Goal: Navigation & Orientation: Find specific page/section

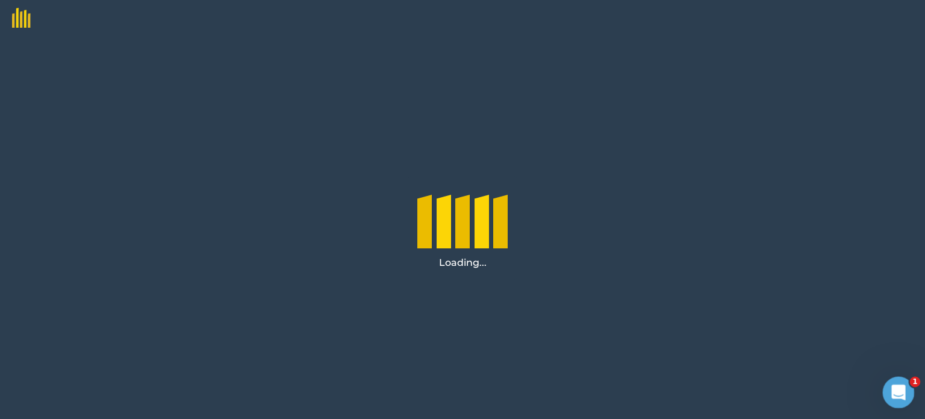
click at [900, 387] on icon "Open Intercom Messenger" at bounding box center [897, 391] width 20 height 20
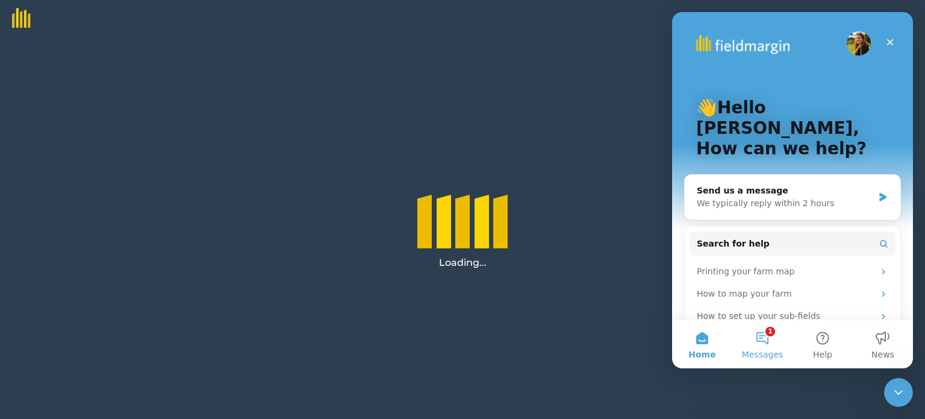
click at [764, 330] on button "1 Messages" at bounding box center [763, 344] width 60 height 48
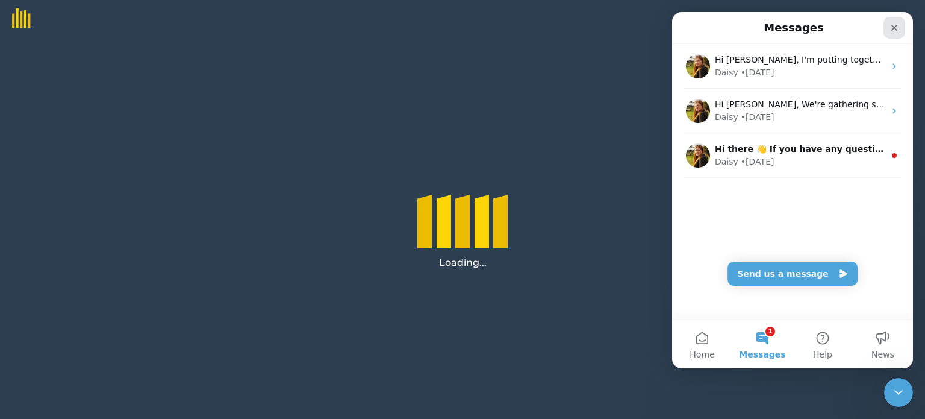
click at [895, 29] on icon "Close" at bounding box center [895, 28] width 10 height 10
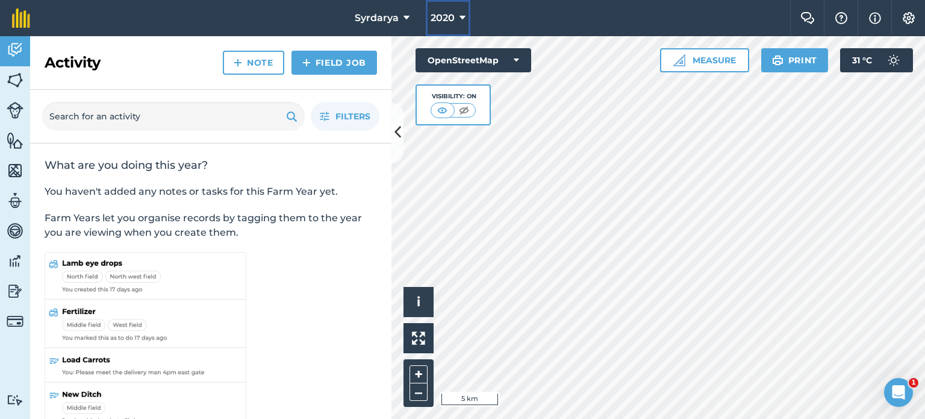
click at [465, 19] on icon at bounding box center [463, 18] width 6 height 14
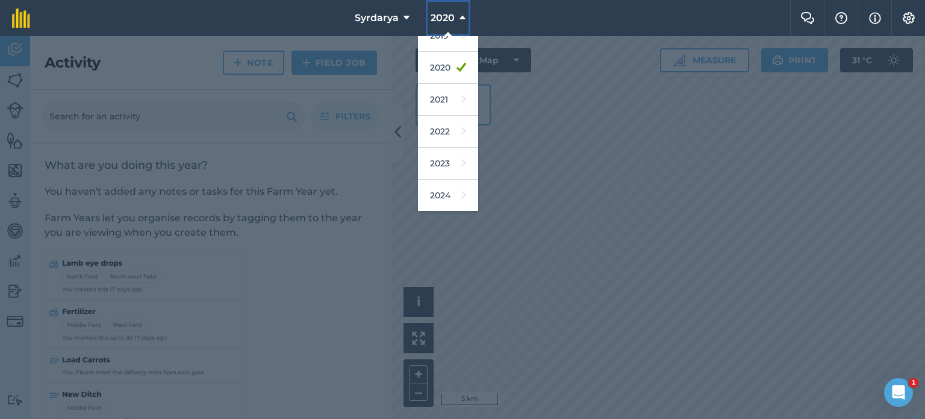
scroll to position [143, 0]
click at [439, 168] on link "2026" at bounding box center [448, 165] width 60 height 32
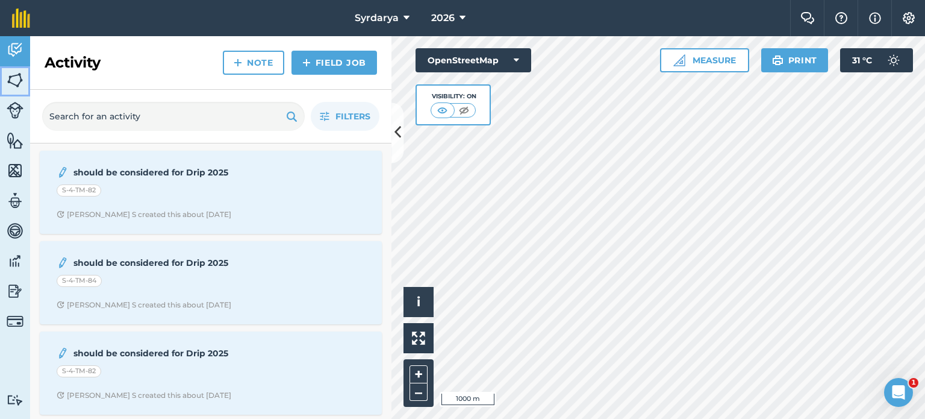
click at [8, 81] on img at bounding box center [15, 80] width 17 height 18
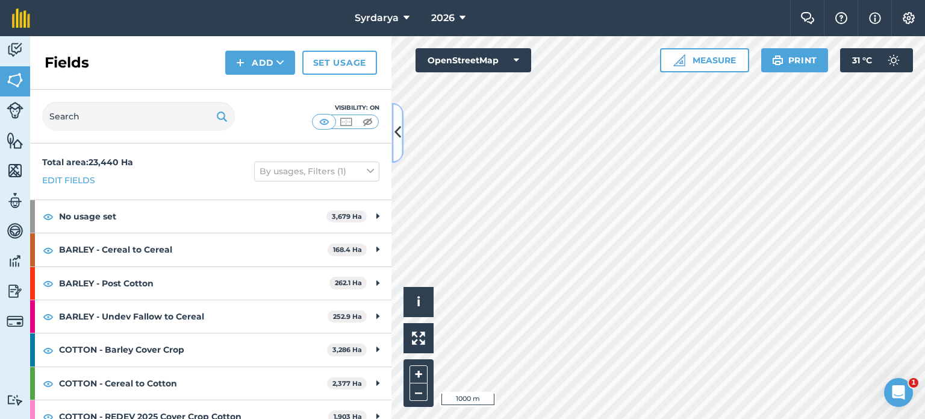
click at [400, 139] on icon at bounding box center [398, 132] width 7 height 21
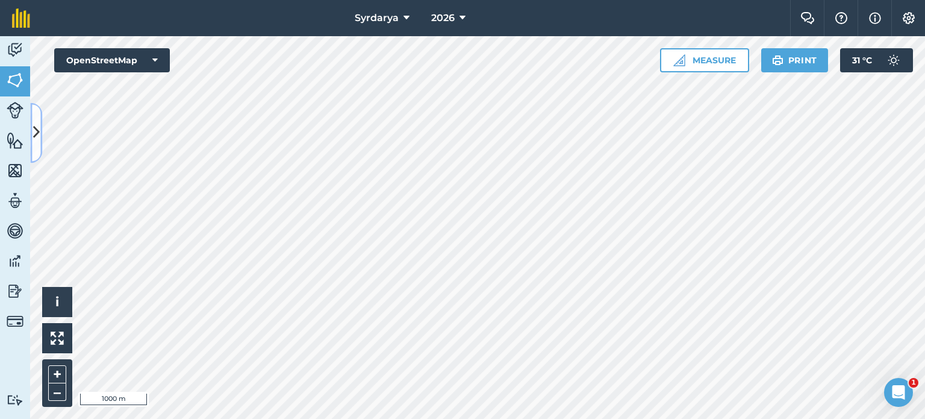
click at [39, 132] on icon at bounding box center [36, 132] width 7 height 21
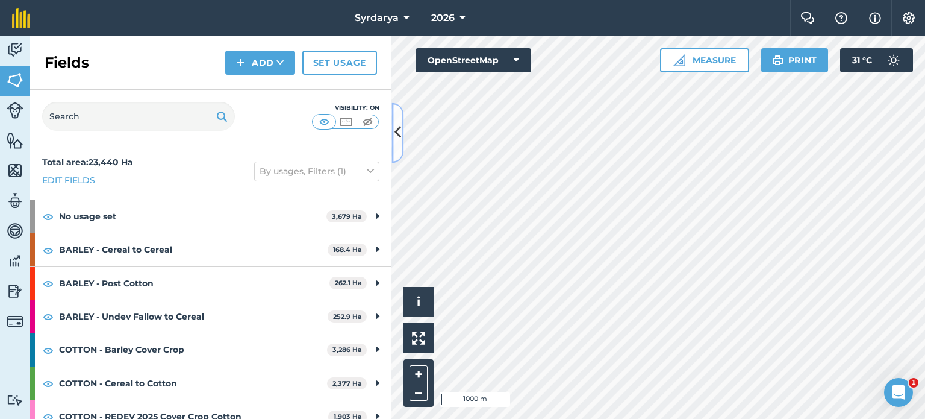
click at [393, 134] on button at bounding box center [398, 132] width 12 height 60
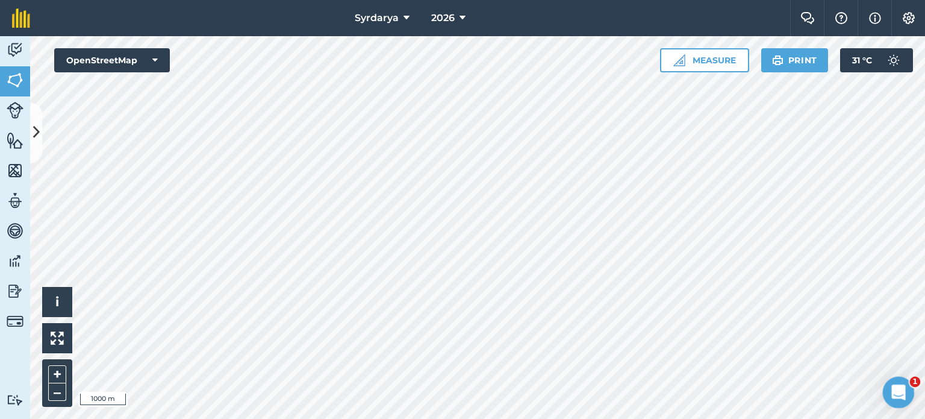
click at [906, 376] on div "Open Intercom Messenger" at bounding box center [897, 390] width 29 height 29
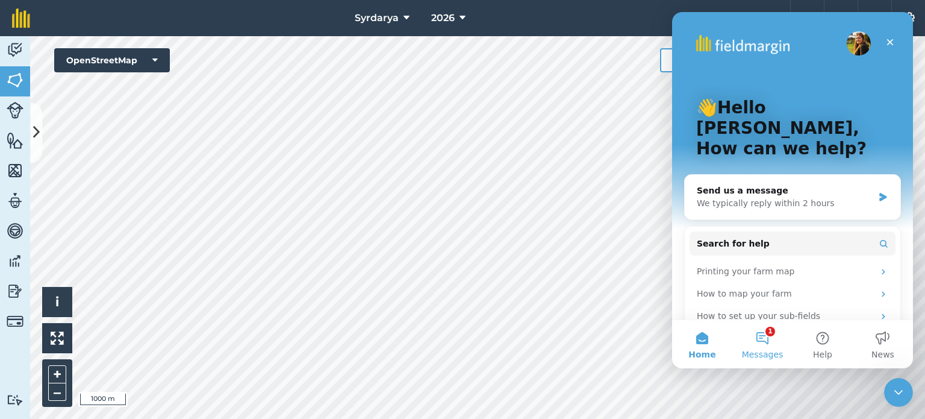
click at [765, 339] on button "1 Messages" at bounding box center [763, 344] width 60 height 48
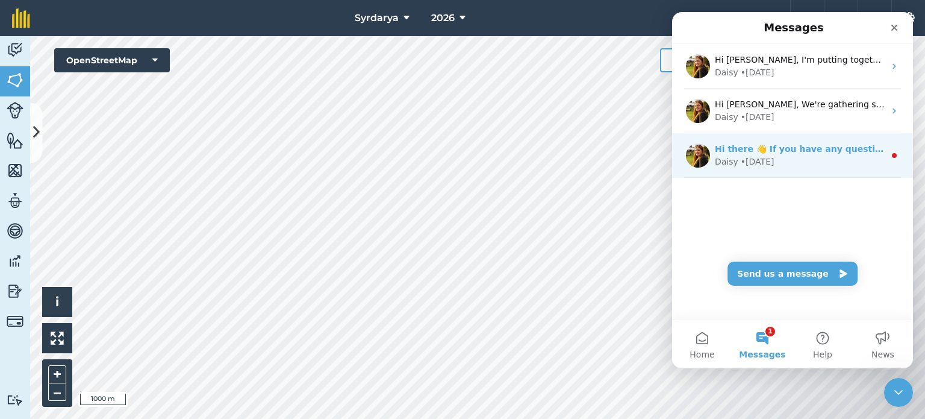
click at [790, 139] on div "Hi there 👋 If you have any questions about our pricing or which plan is right f…" at bounding box center [792, 155] width 241 height 45
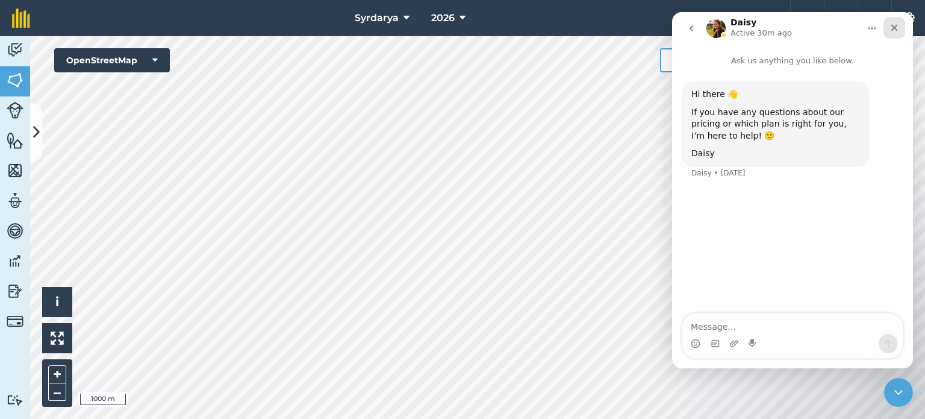
click at [894, 27] on icon "Close" at bounding box center [895, 28] width 10 height 10
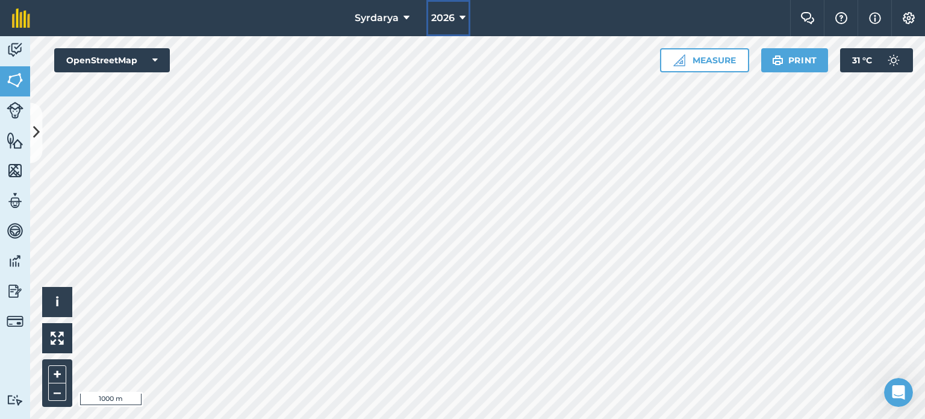
click at [465, 16] on button "2026" at bounding box center [449, 18] width 44 height 36
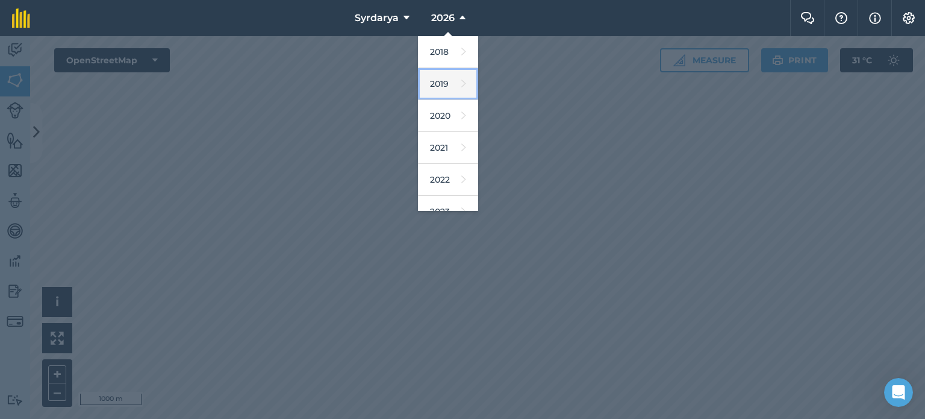
click at [461, 89] on link "2019" at bounding box center [448, 84] width 60 height 32
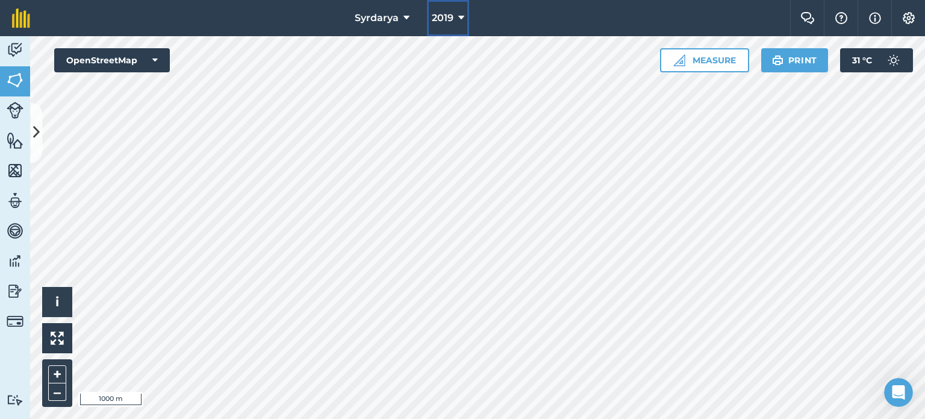
click at [458, 11] on icon at bounding box center [461, 18] width 6 height 14
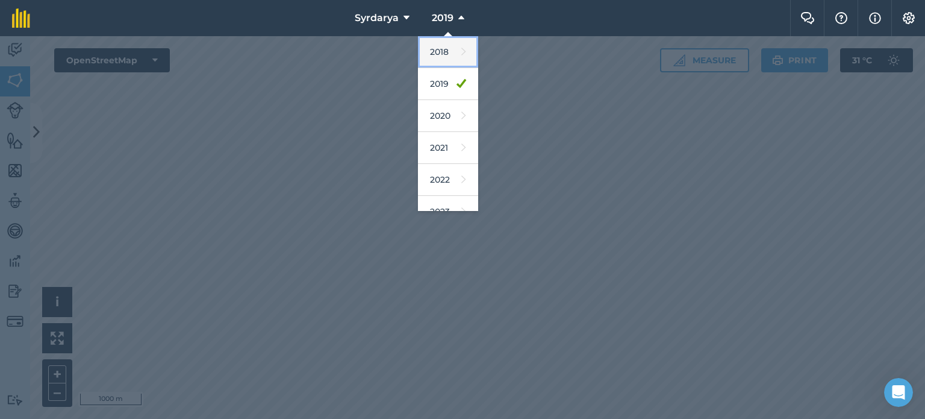
click at [446, 52] on link "2018" at bounding box center [448, 52] width 60 height 32
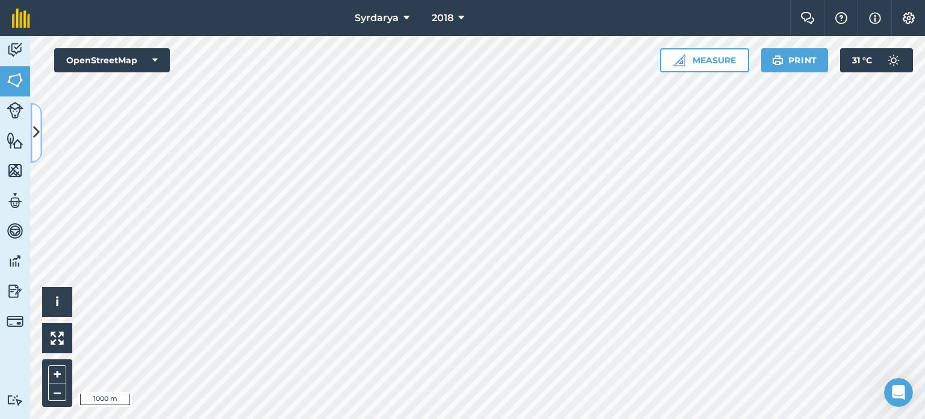
click at [33, 130] on icon at bounding box center [36, 132] width 7 height 21
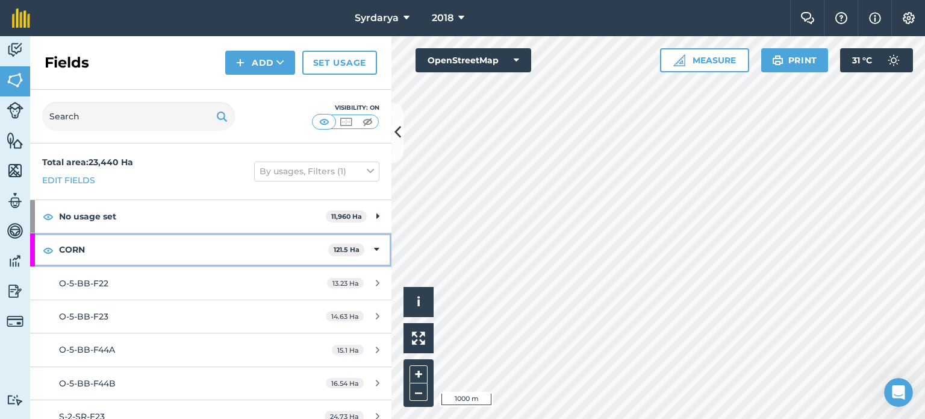
click at [374, 251] on icon at bounding box center [376, 249] width 5 height 13
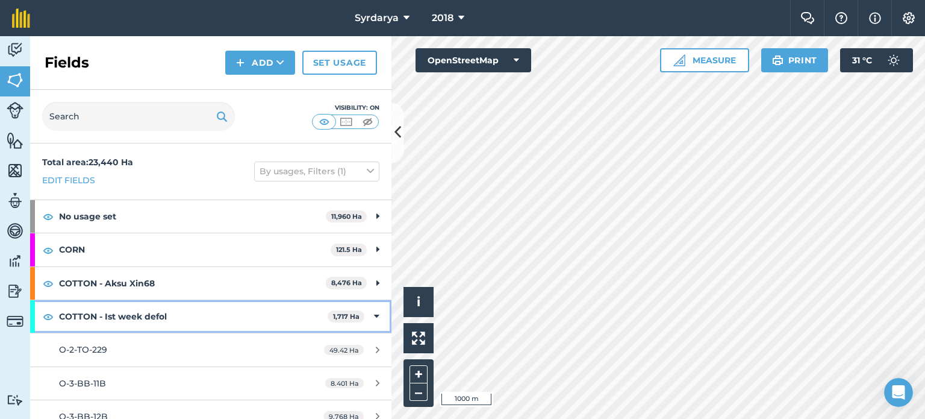
click at [374, 315] on icon at bounding box center [376, 316] width 5 height 13
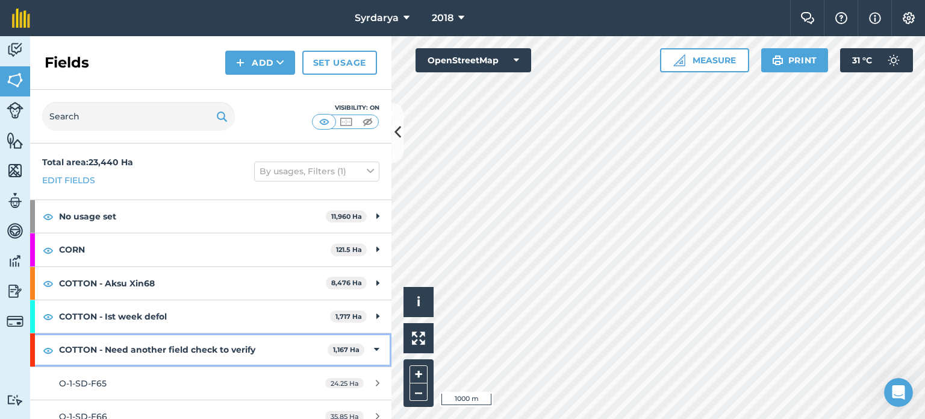
click at [363, 346] on div "COTTON - Need another field check to verify 1,167 Ha" at bounding box center [210, 349] width 361 height 33
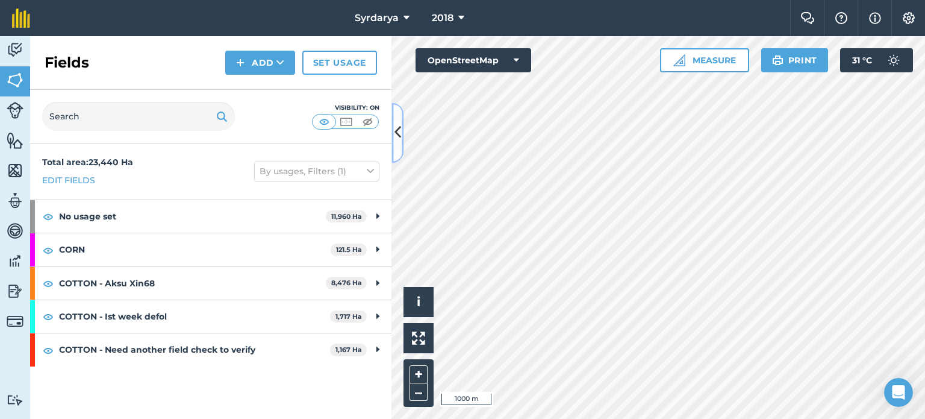
click at [397, 131] on icon at bounding box center [398, 132] width 7 height 21
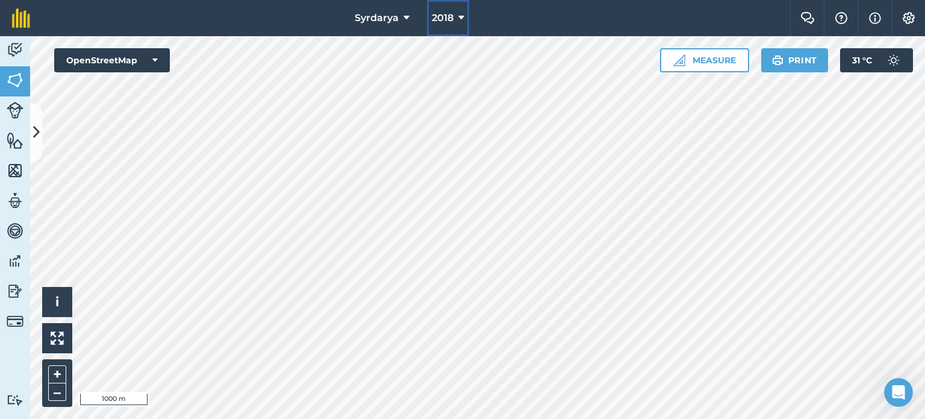
click at [465, 18] on button "2018" at bounding box center [448, 18] width 42 height 36
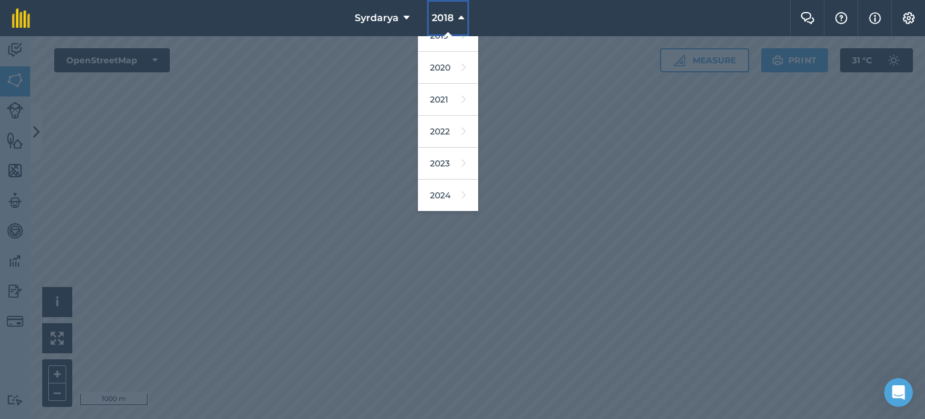
scroll to position [143, 0]
click at [441, 157] on link "2026" at bounding box center [448, 165] width 60 height 32
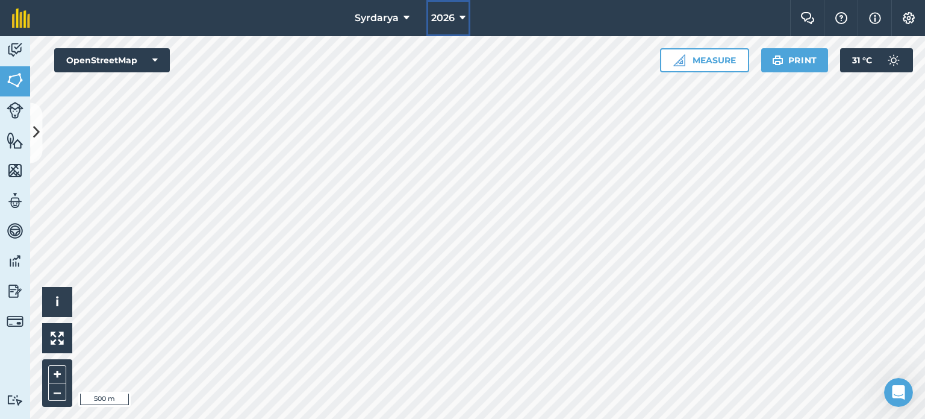
click at [464, 19] on icon at bounding box center [463, 18] width 6 height 14
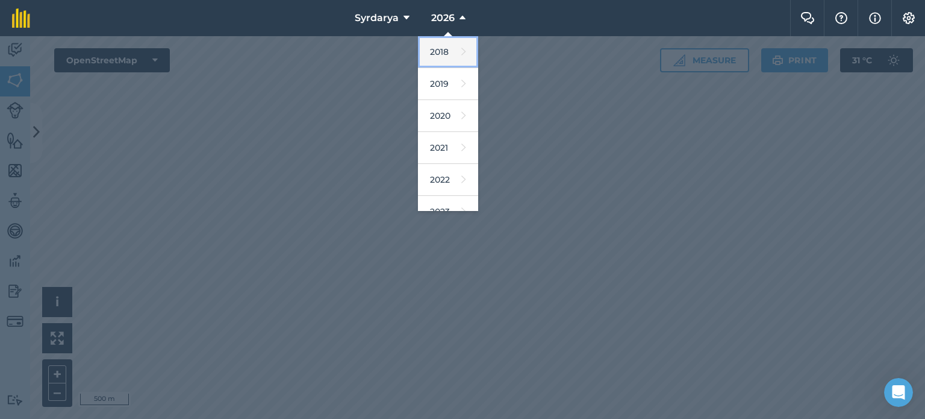
click at [462, 43] on icon at bounding box center [464, 51] width 5 height 17
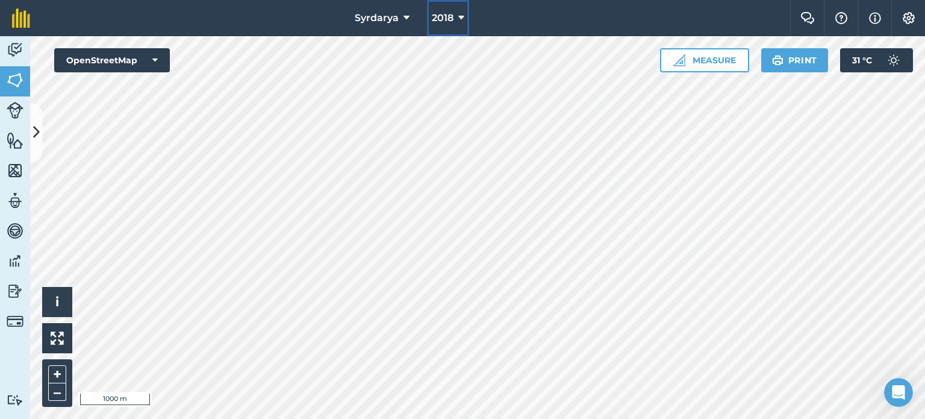
click at [466, 21] on button "2018" at bounding box center [448, 18] width 42 height 36
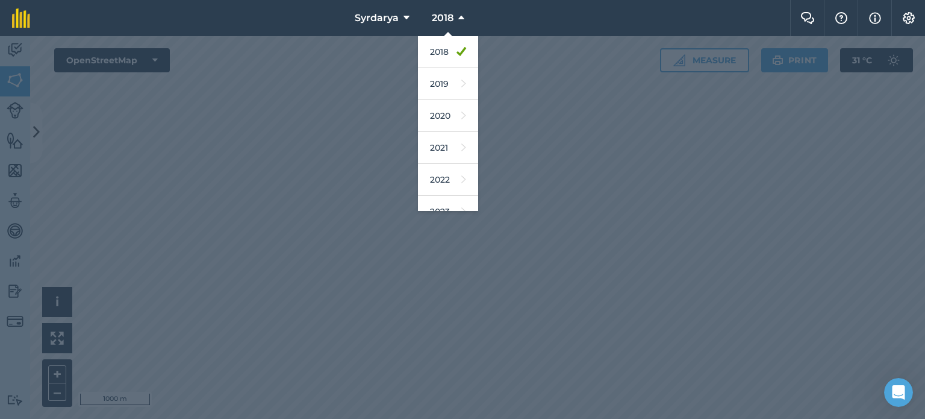
click at [578, 62] on div at bounding box center [462, 227] width 925 height 383
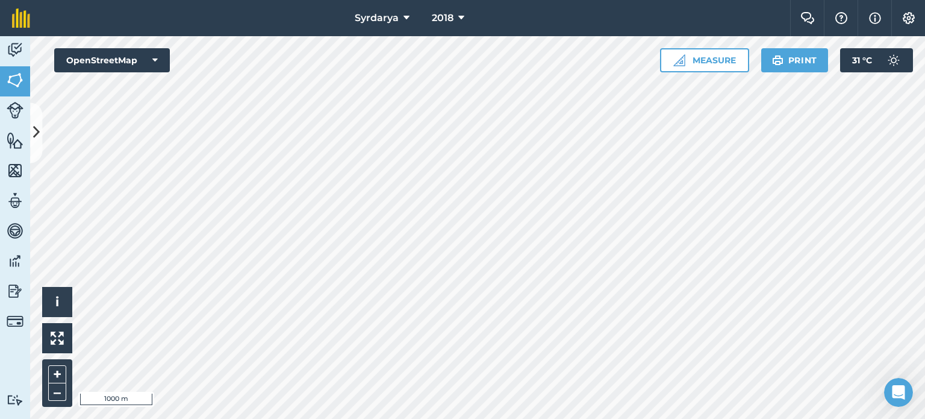
click at [229, 0] on html "Syrdarya 2018 Farm Chat Help Info Settings Syrdarya - 2018 Reproduced with the …" at bounding box center [462, 209] width 925 height 419
drag, startPoint x: 279, startPoint y: 16, endPoint x: 353, endPoint y: 13, distance: 74.2
click at [353, 13] on nav "Syrdarya 2018" at bounding box center [416, 18] width 748 height 36
click at [439, 12] on div "Syrdarya 2018 Farm Chat Help Info Settings Syrdarya - 2018 Reproduced with the …" at bounding box center [462, 209] width 925 height 419
click at [429, 16] on div "Syrdarya 2018 Farm Chat Help Info Settings Syrdarya - 2018 Reproduced with the …" at bounding box center [462, 209] width 925 height 419
